Goal: Find specific page/section: Find specific page/section

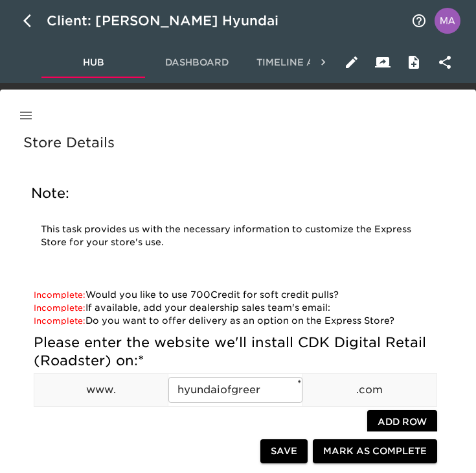
scroll to position [1277, 0]
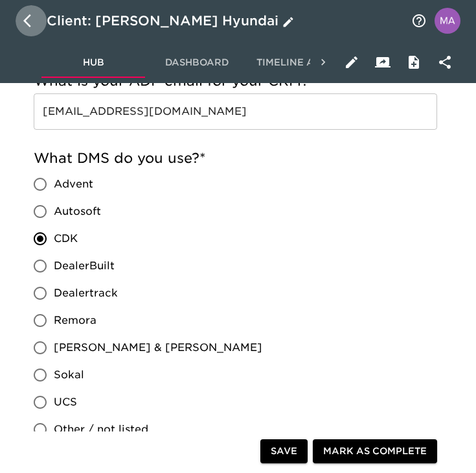
click at [35, 14] on icon "button" at bounding box center [31, 21] width 16 height 16
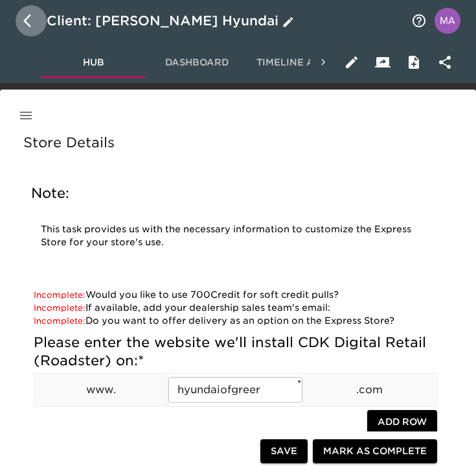
select select "10"
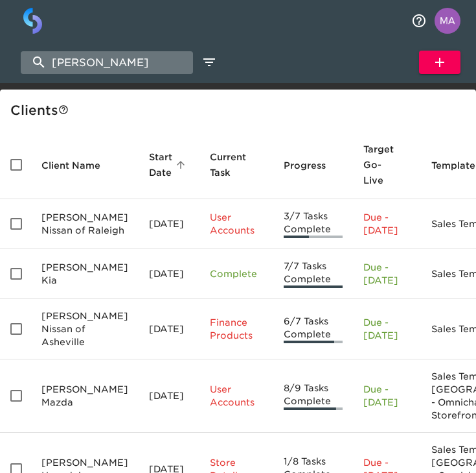
click at [119, 68] on input "[PERSON_NAME]" at bounding box center [107, 62] width 172 height 23
click at [117, 69] on input "[PERSON_NAME]" at bounding box center [107, 62] width 172 height 23
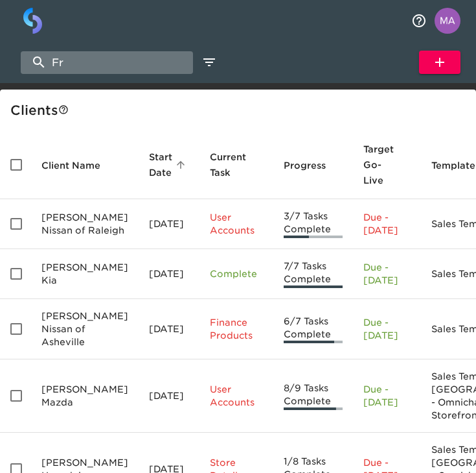
type input "F"
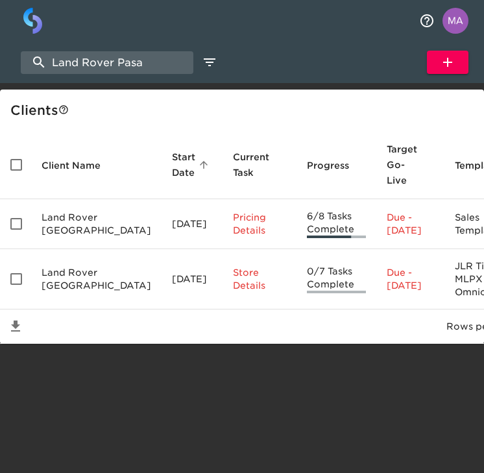
type input "Land Rover Pasa"
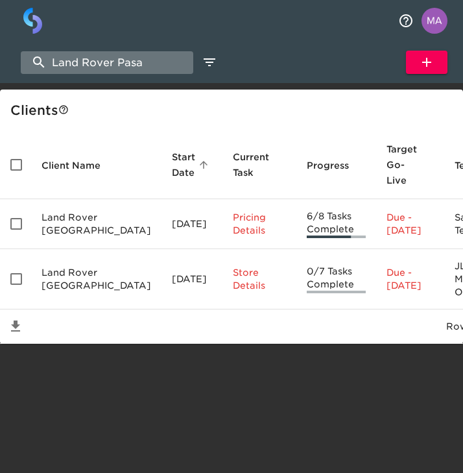
click at [135, 72] on input "Land Rover Pasa" at bounding box center [107, 62] width 172 height 23
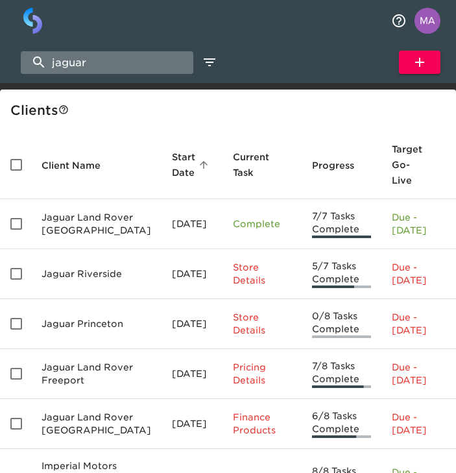
type input "jaguar"
